Goal: Obtain resource: Download file/media

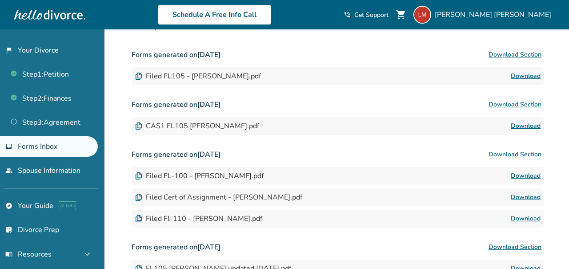
click at [523, 177] on link "Download" at bounding box center [526, 175] width 30 height 11
click at [525, 13] on span "Letticia Munoz" at bounding box center [495, 15] width 120 height 10
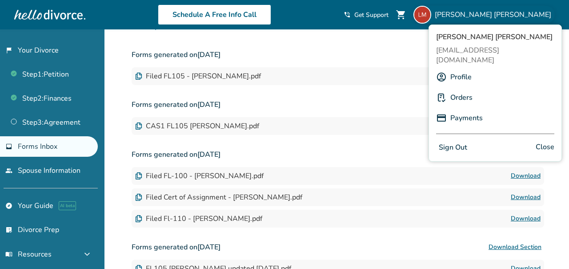
click at [465, 69] on link "Profile" at bounding box center [460, 76] width 21 height 17
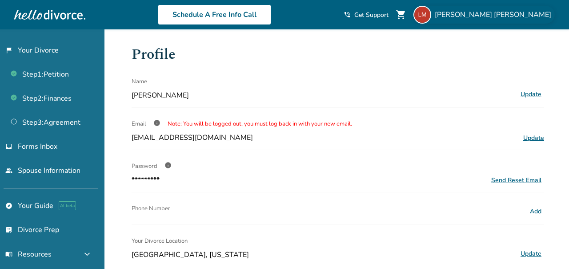
click at [538, 17] on span "Letticia Munoz" at bounding box center [495, 15] width 120 height 10
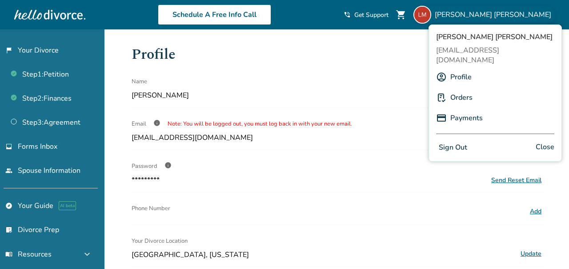
click at [457, 141] on button "Sign Out" at bounding box center [453, 147] width 34 height 13
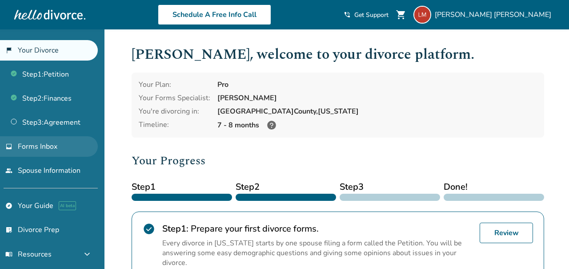
click at [52, 148] on span "Forms Inbox" at bounding box center [38, 146] width 40 height 10
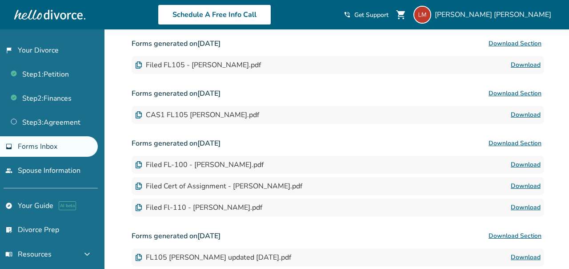
scroll to position [146, 0]
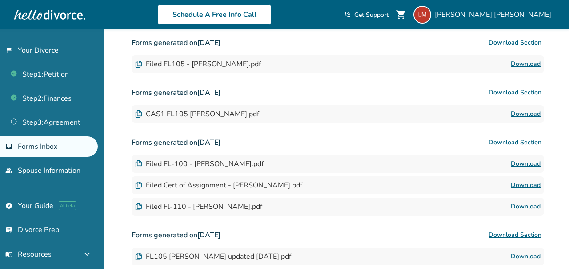
click at [533, 163] on link "Download" at bounding box center [526, 163] width 30 height 11
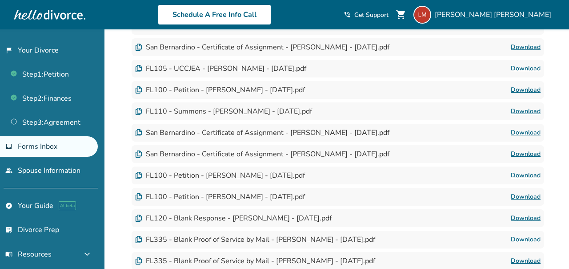
scroll to position [0, 0]
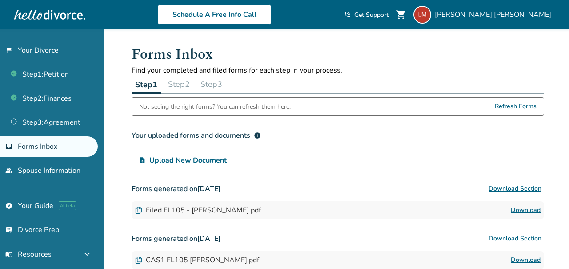
click at [180, 81] on button "Step 2" at bounding box center [179, 84] width 29 height 18
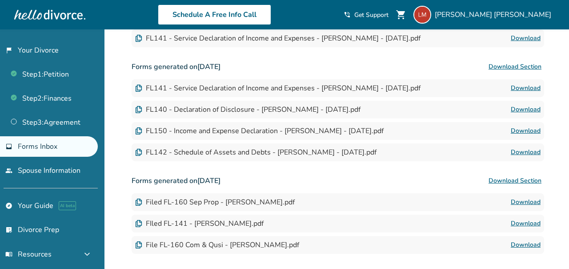
scroll to position [297, 0]
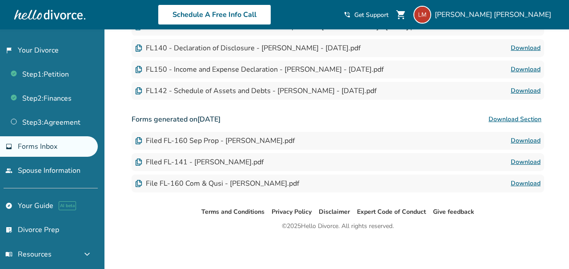
click at [519, 141] on link "Download" at bounding box center [526, 140] width 30 height 11
click at [530, 184] on link "Download" at bounding box center [526, 183] width 30 height 11
